Goal: Navigation & Orientation: Find specific page/section

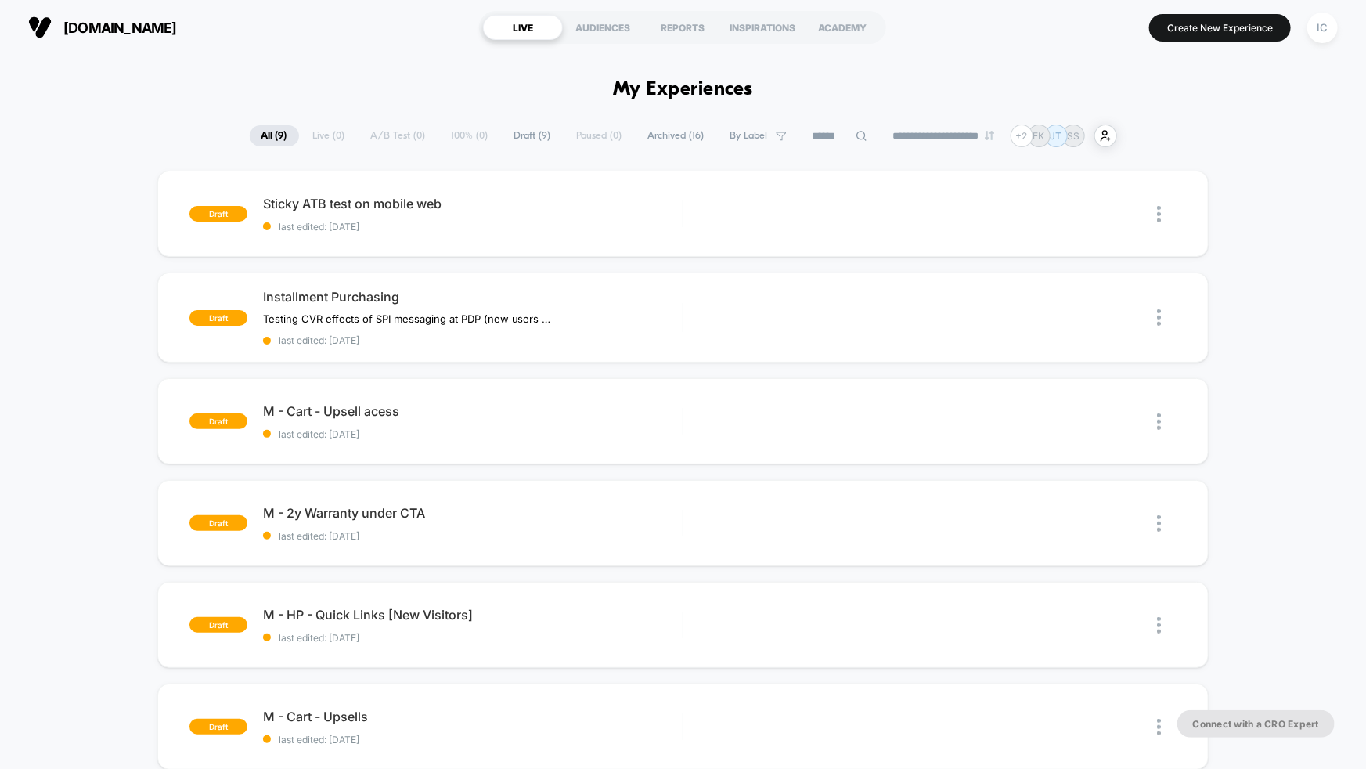
click at [640, 137] on span "Archived ( 16 )" at bounding box center [677, 135] width 80 height 21
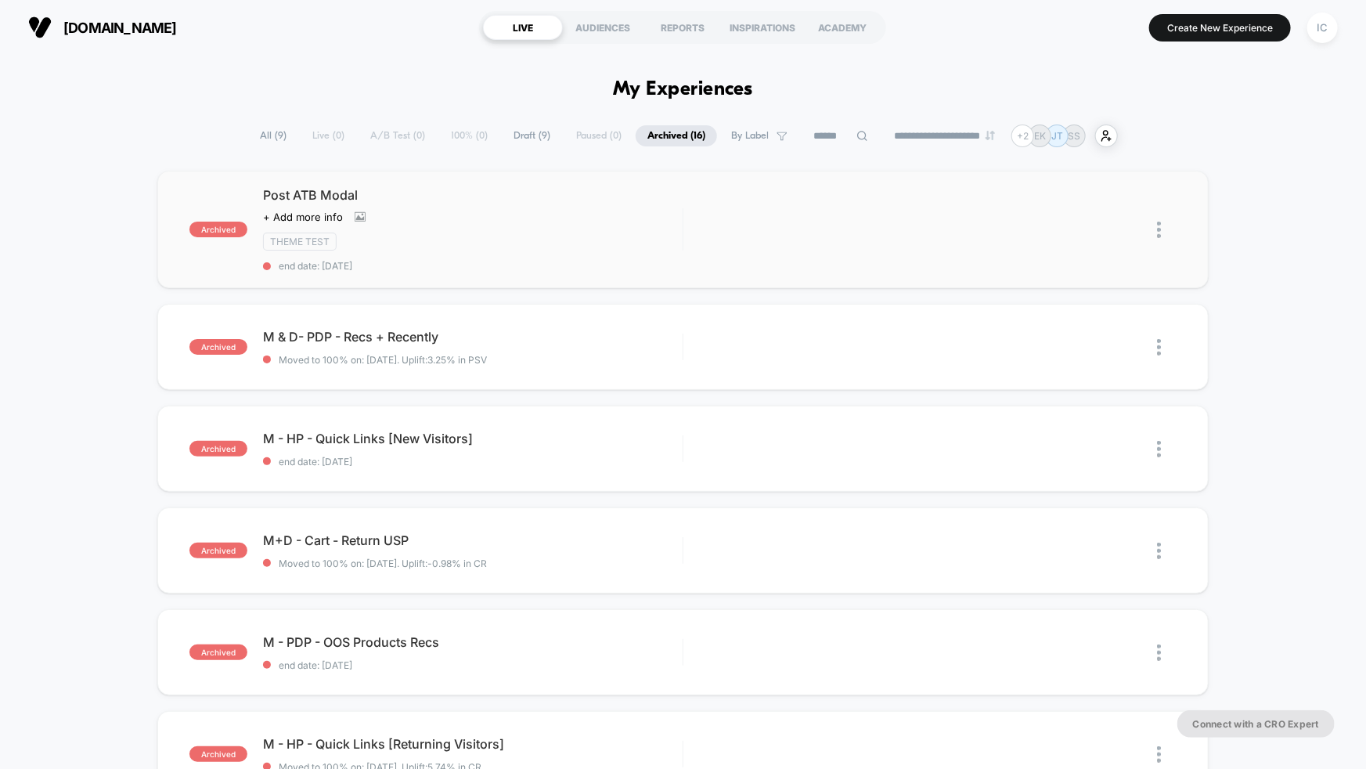
click at [482, 238] on div "Theme Test" at bounding box center [473, 242] width 420 height 18
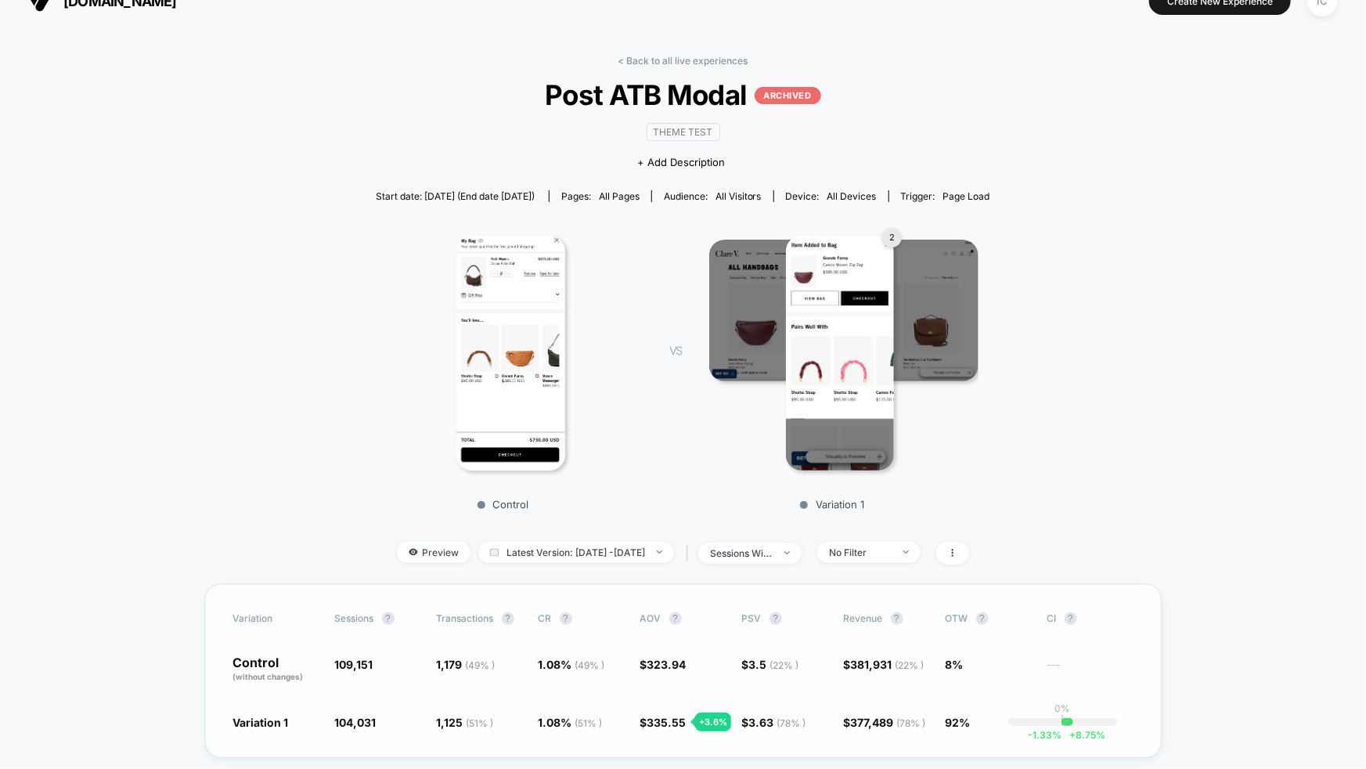
scroll to position [157, 0]
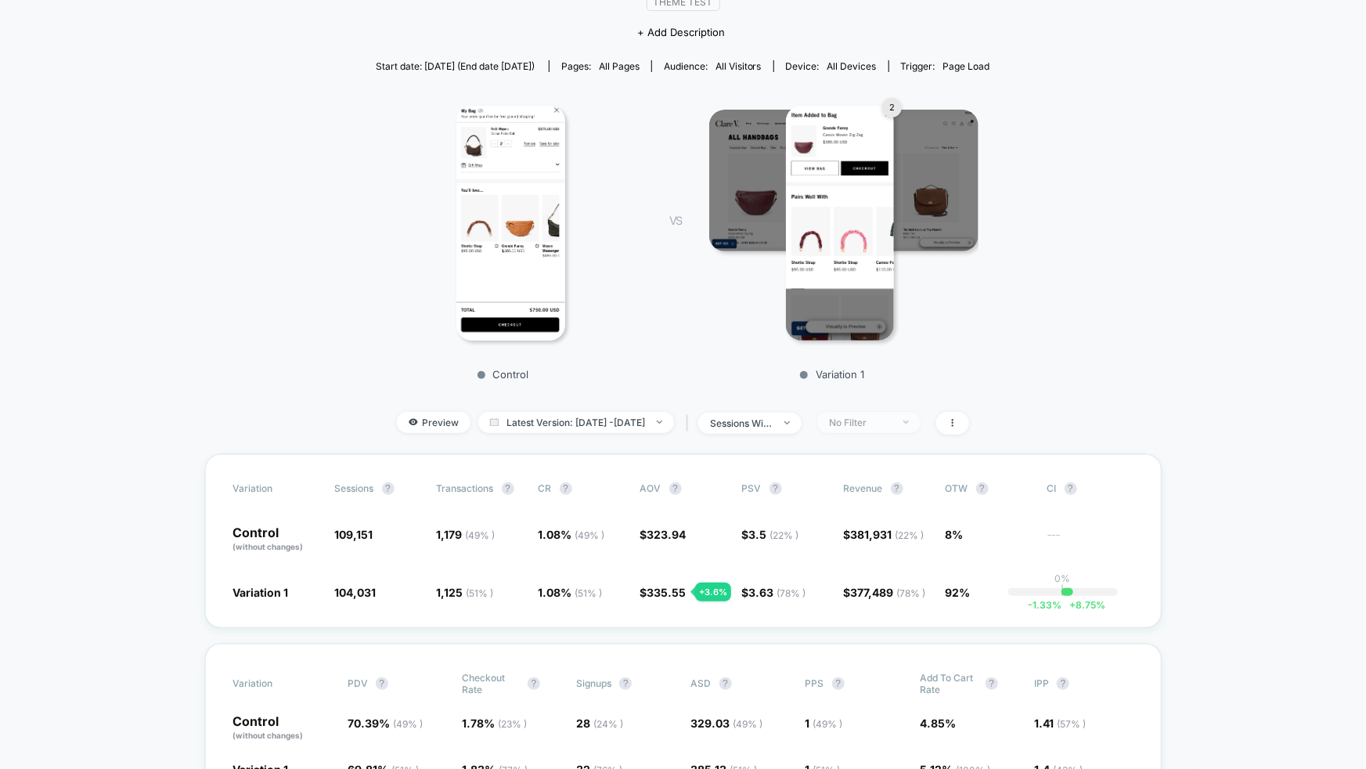
click at [892, 417] on div "No Filter" at bounding box center [860, 423] width 63 height 12
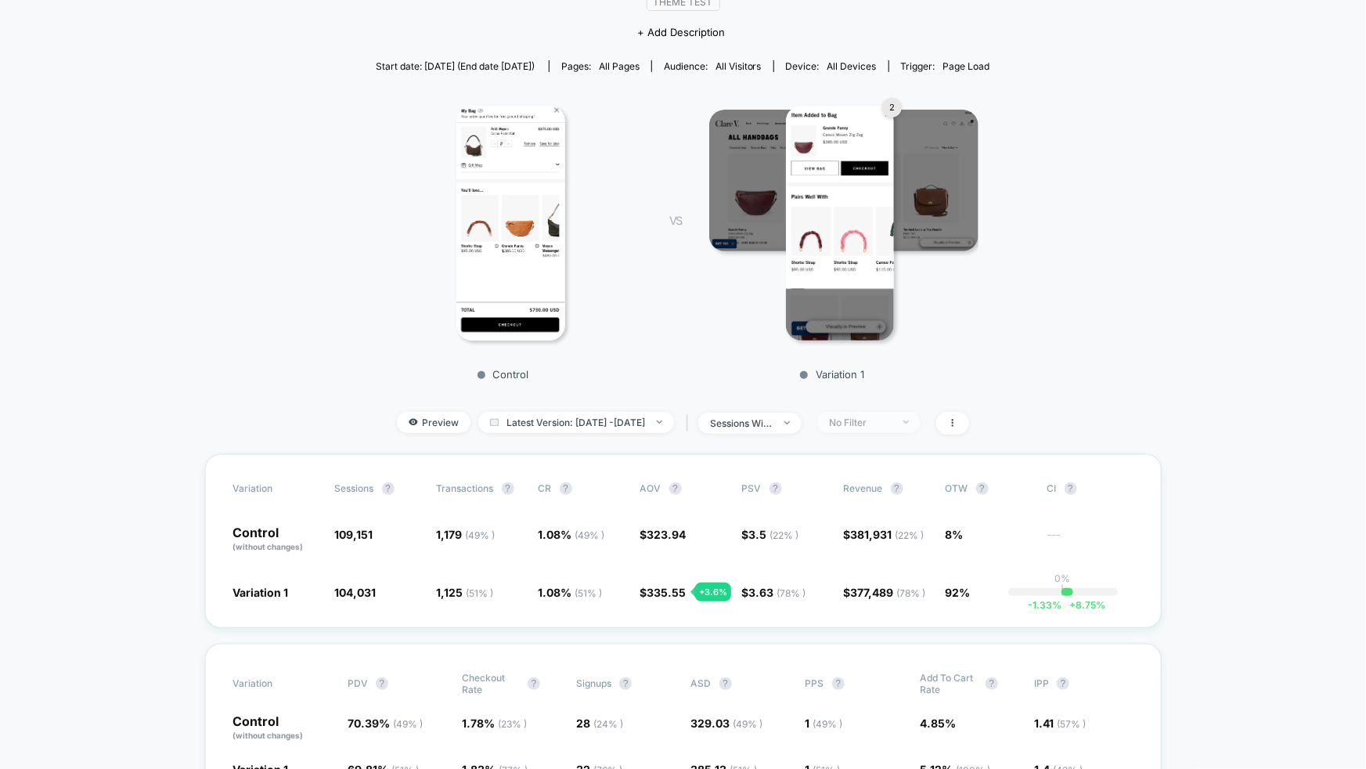
drag, startPoint x: 919, startPoint y: 425, endPoint x: 895, endPoint y: 421, distance: 24.0
click at [919, 425] on span "No Filter" at bounding box center [869, 422] width 103 height 21
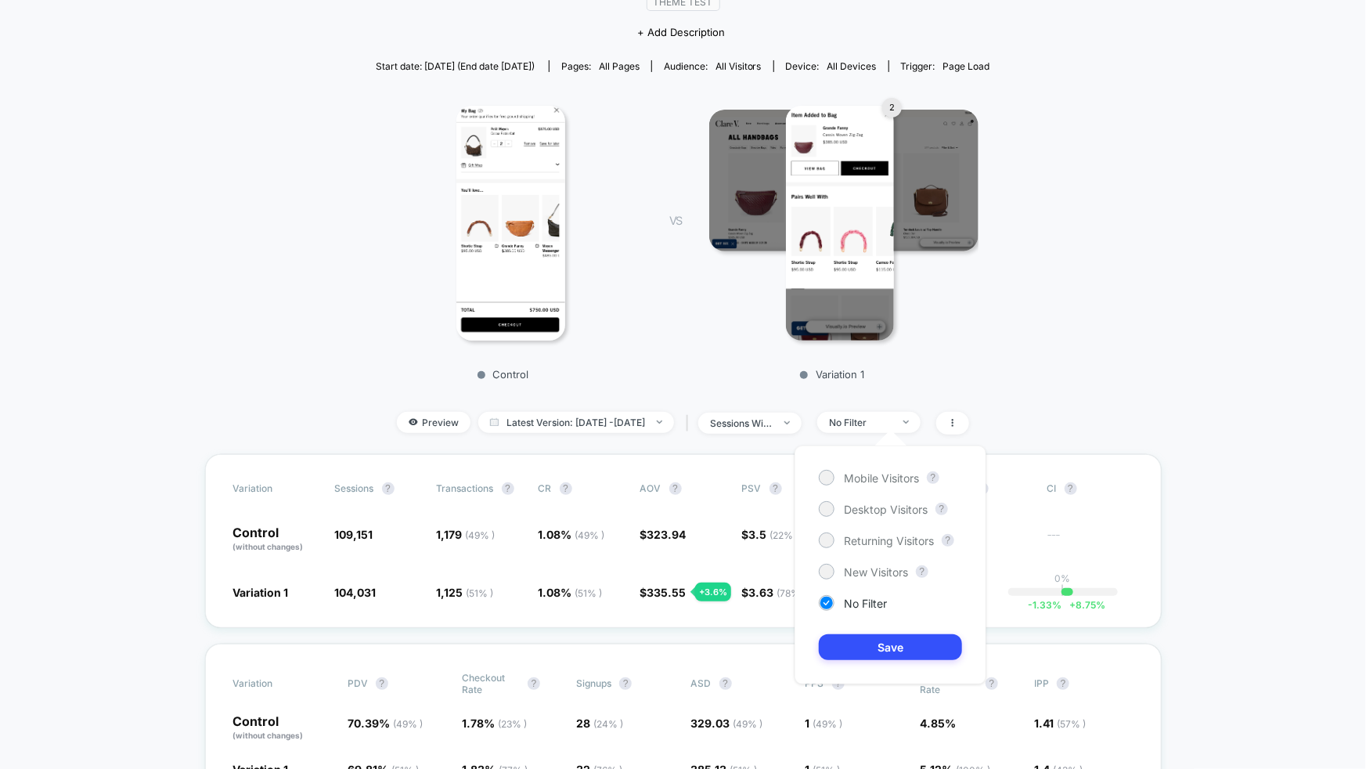
click at [914, 430] on div "Mobile Visitors ? Desktop Visitors ? Returning Visitors ? New Visitors ? No Fil…" at bounding box center [890, 565] width 223 height 270
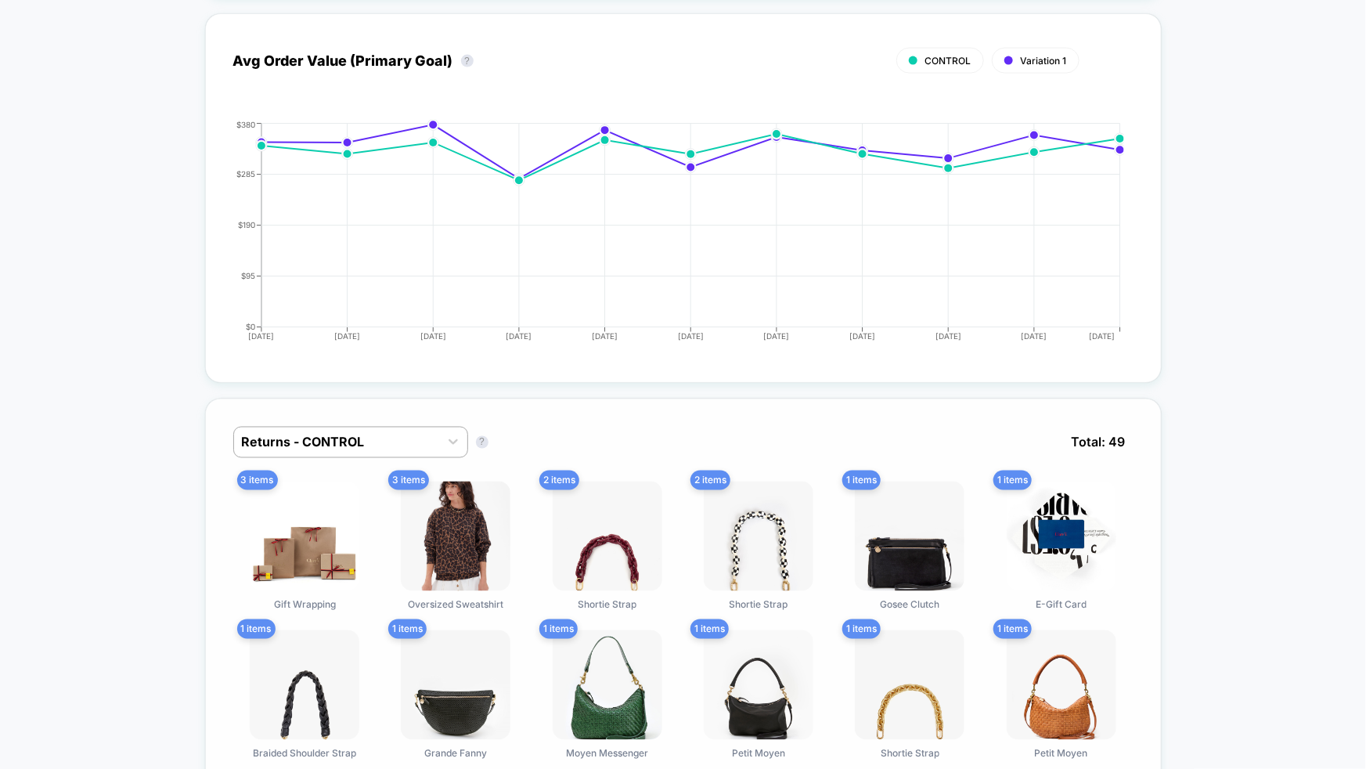
scroll to position [1186, 0]
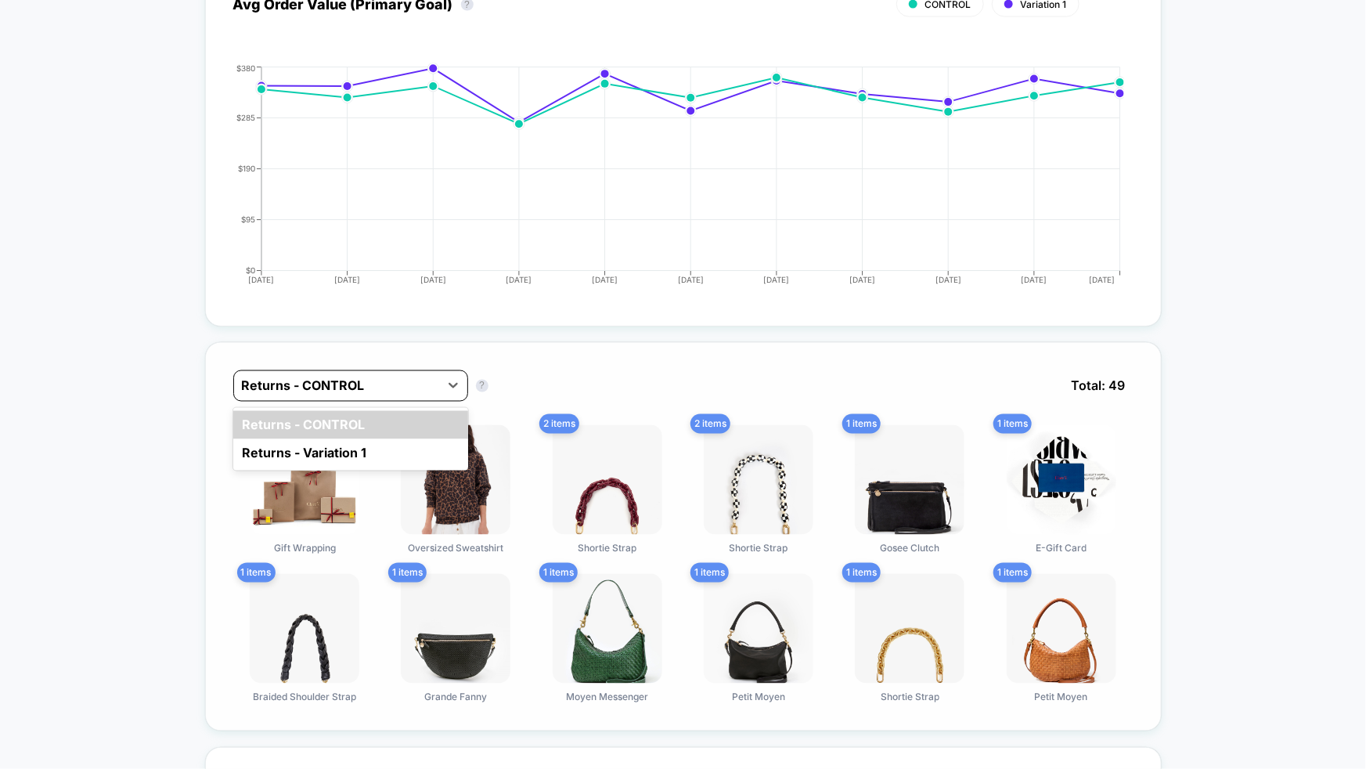
click at [428, 374] on div "Returns - CONTROL" at bounding box center [336, 386] width 205 height 25
click at [429, 374] on div "Returns - CONTROL" at bounding box center [336, 386] width 205 height 25
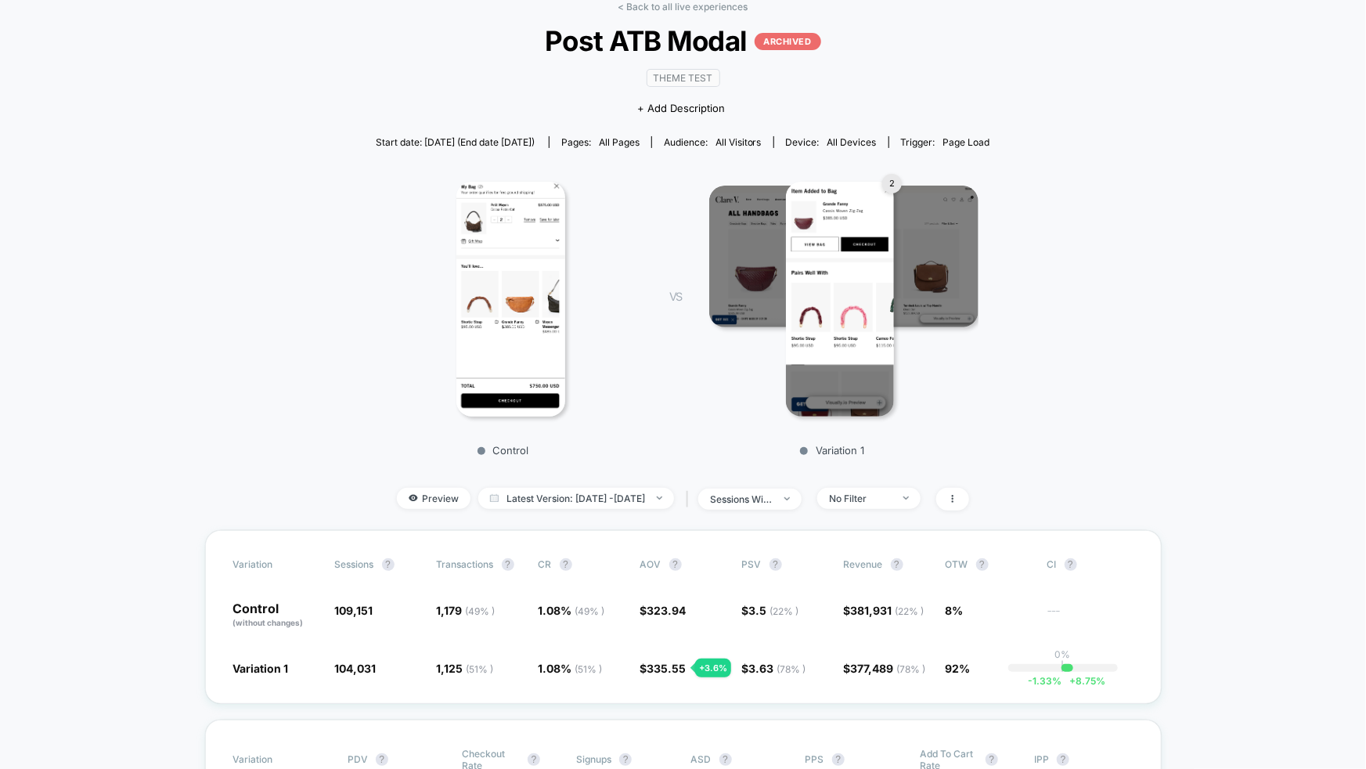
scroll to position [0, 0]
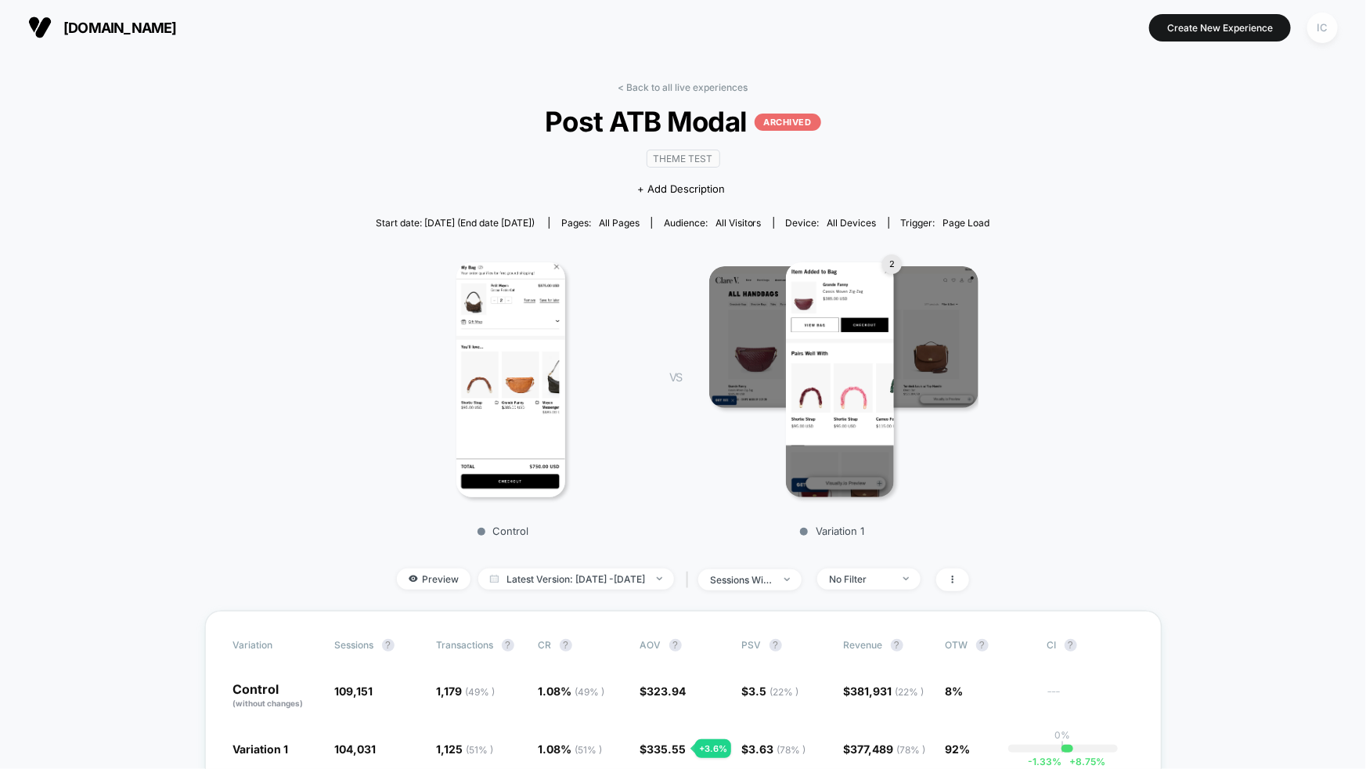
click at [1327, 35] on div "IC" at bounding box center [1323, 28] width 31 height 31
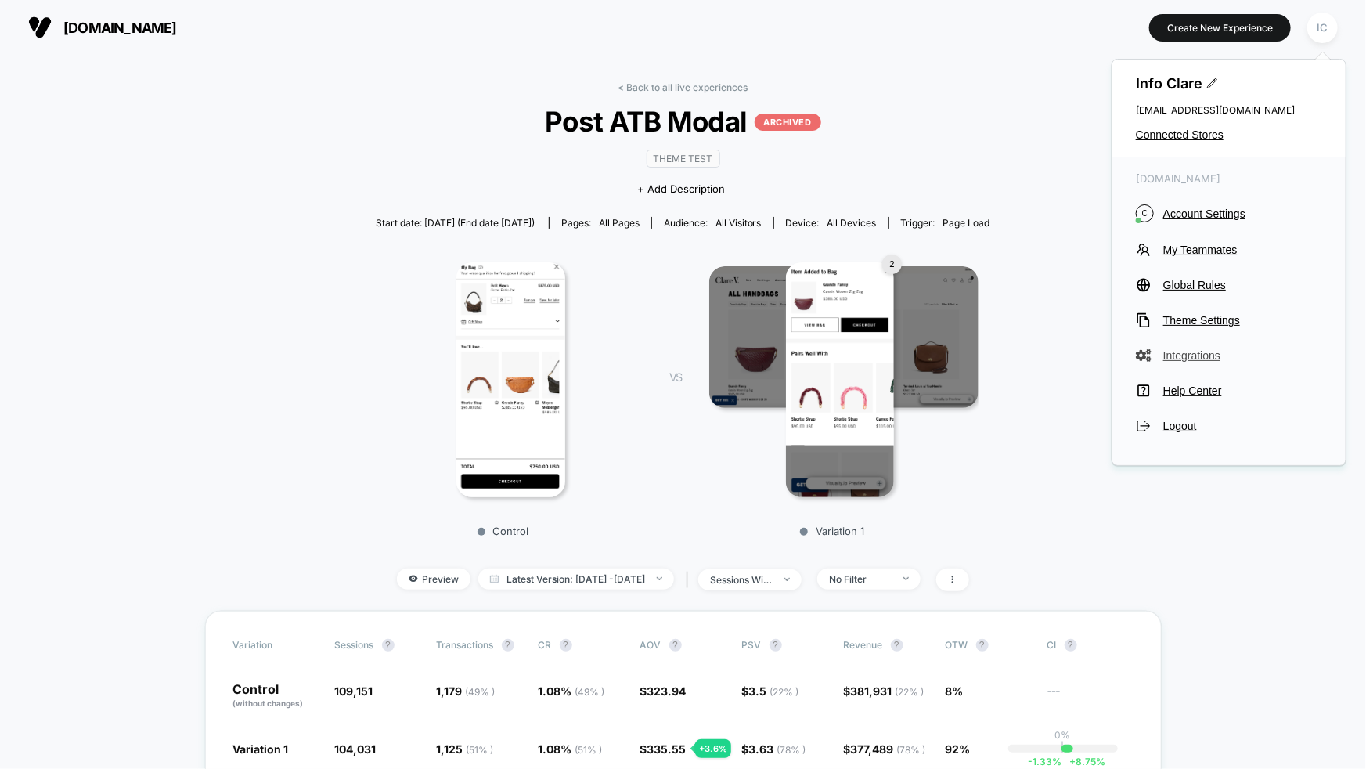
click at [1205, 358] on span "Integrations" at bounding box center [1243, 355] width 159 height 13
